Goal: Find specific page/section: Find specific page/section

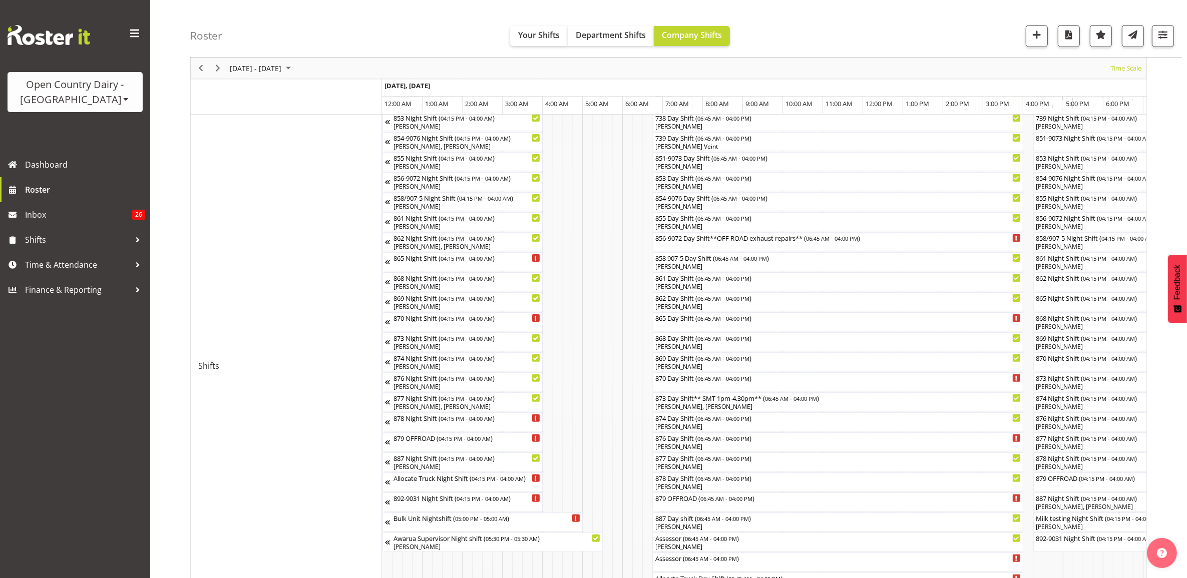
scroll to position [0, 5815]
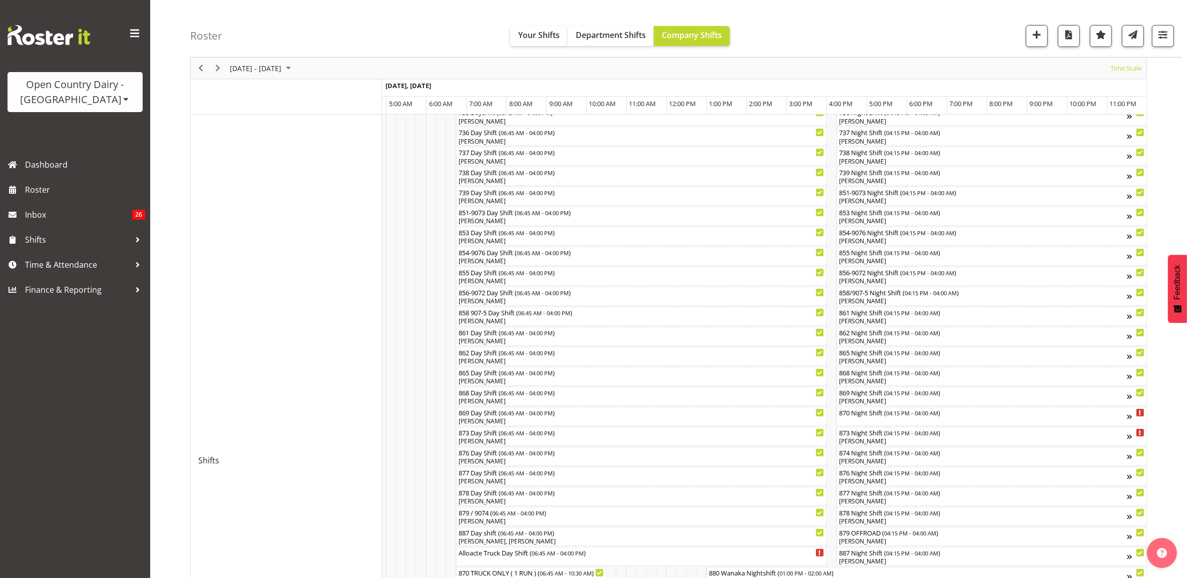
scroll to position [233, 0]
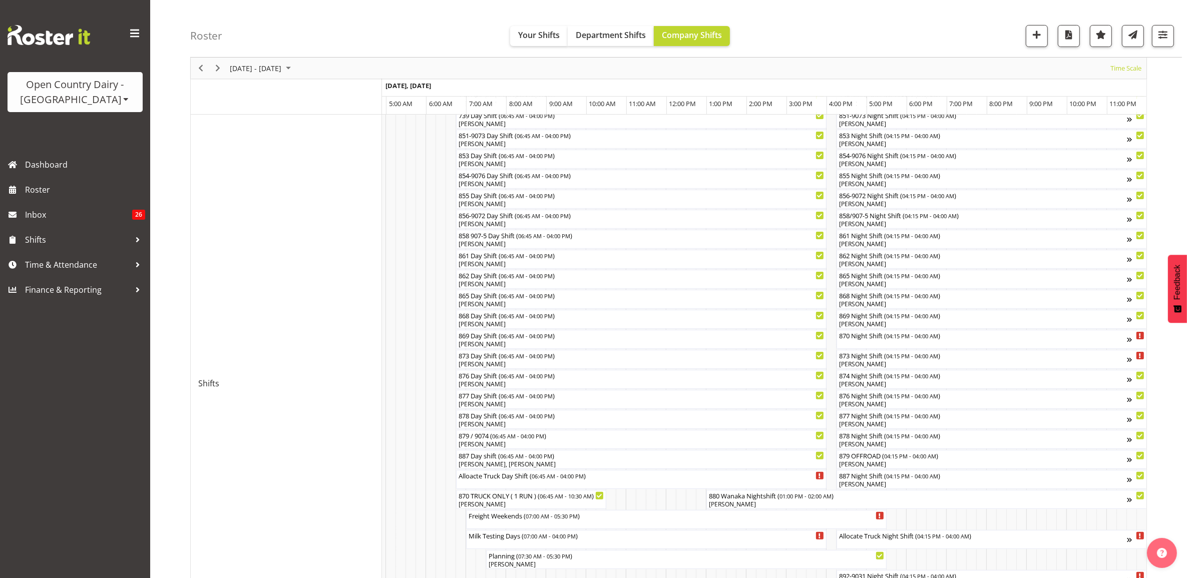
click at [76, 96] on div "Open Country Dairy - [GEOGRAPHIC_DATA]" at bounding box center [75, 92] width 115 height 30
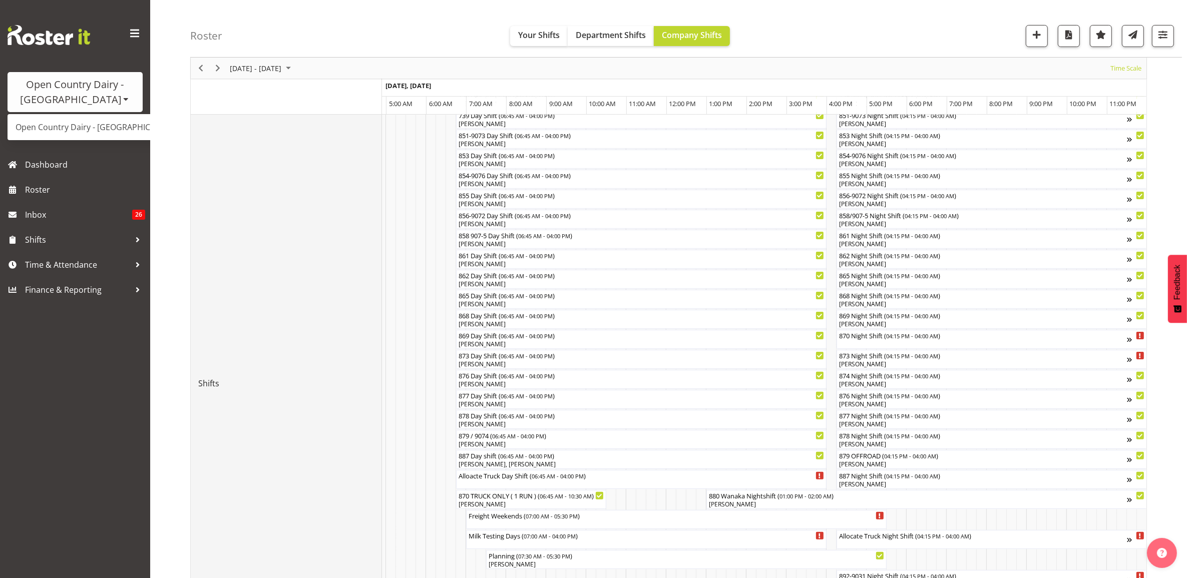
click at [253, 168] on td "Shifts" at bounding box center [286, 383] width 191 height 910
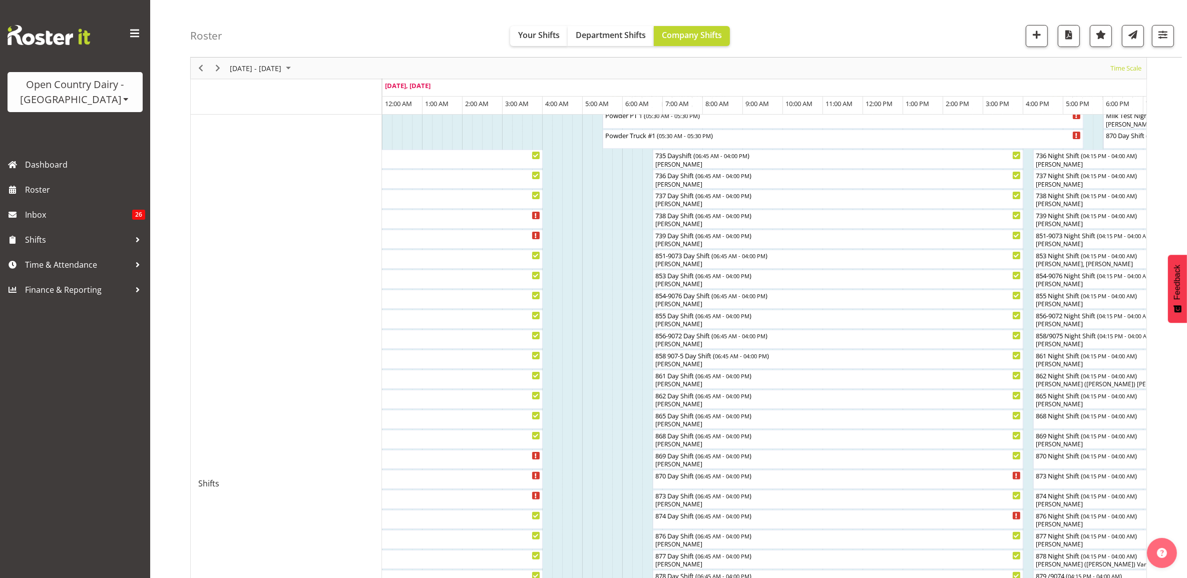
scroll to position [188, 0]
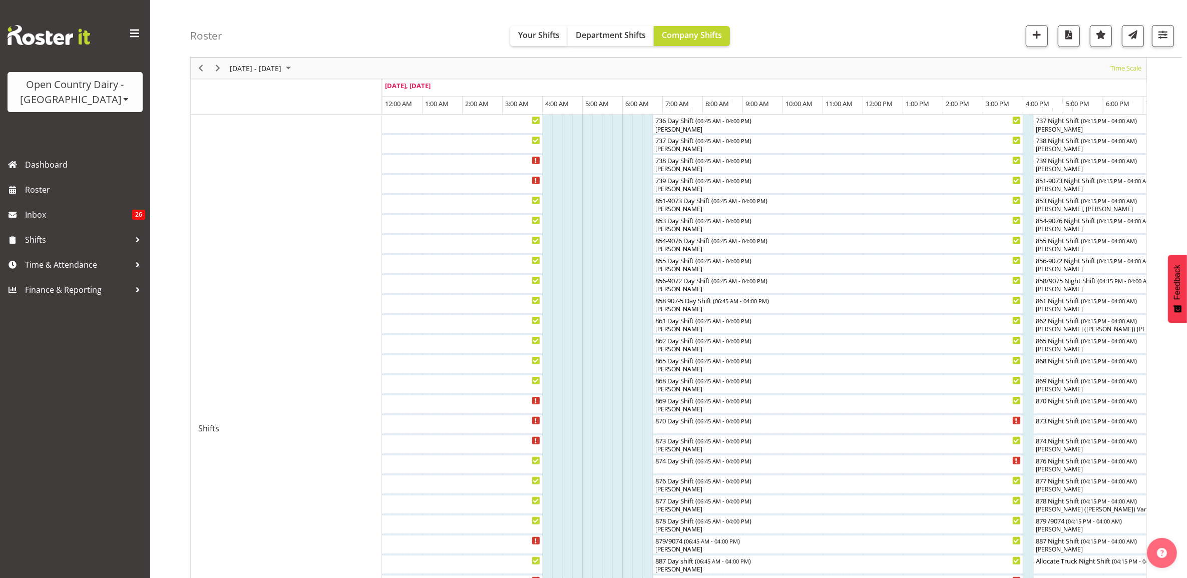
click at [71, 101] on div "Open Country Dairy - [GEOGRAPHIC_DATA]" at bounding box center [75, 92] width 115 height 30
click at [102, 121] on link "Open Country Dairy - [GEOGRAPHIC_DATA]" at bounding box center [104, 127] width 193 height 18
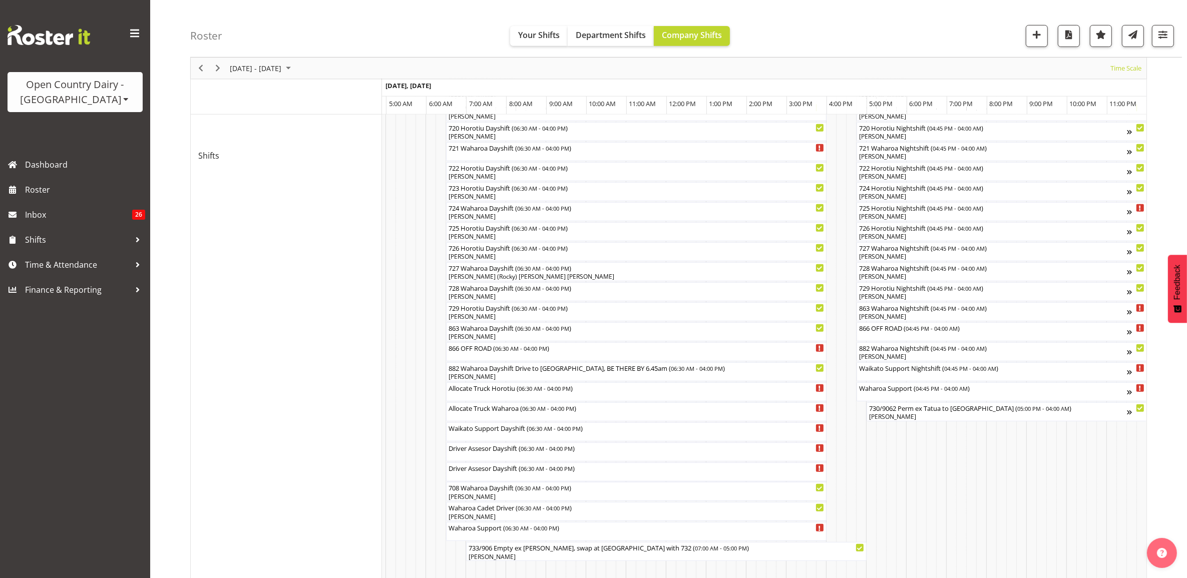
scroll to position [563, 0]
